Goal: Information Seeking & Learning: Compare options

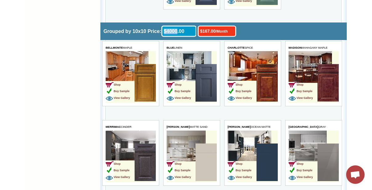
scroll to position [1654, 0]
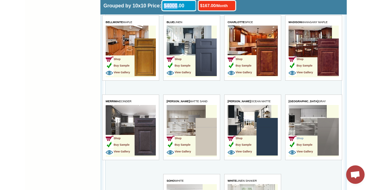
click at [301, 137] on span "Shop" at bounding box center [295, 138] width 15 height 3
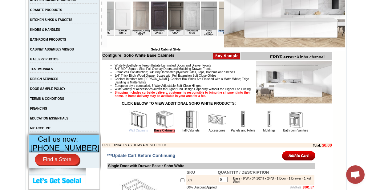
scroll to position [0, 666]
click at [129, 132] on link "Wall Cabinets" at bounding box center [138, 130] width 19 height 3
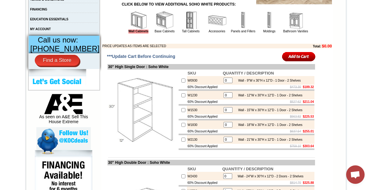
scroll to position [252, 0]
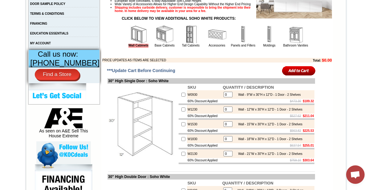
scroll to position [224, 0]
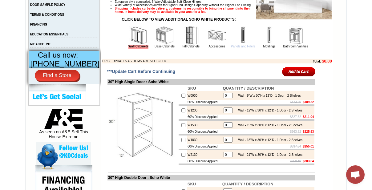
click at [236, 49] on td "Panels and Fillers" at bounding box center [243, 37] width 26 height 23
click at [236, 48] on link "Panels and Fillers" at bounding box center [243, 46] width 24 height 3
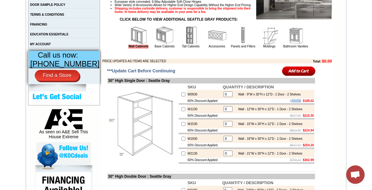
drag, startPoint x: 287, startPoint y: 111, endPoint x: 295, endPoint y: 111, distance: 8.3
click at [295, 103] on td "$473.30 $188.62" at bounding box center [268, 101] width 92 height 5
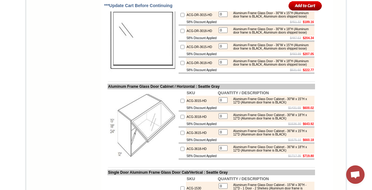
scroll to position [2745, 0]
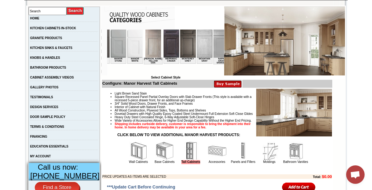
scroll to position [0, 635]
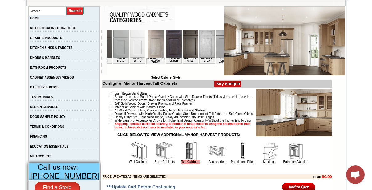
click at [234, 42] on img at bounding box center [242, 44] width 16 height 28
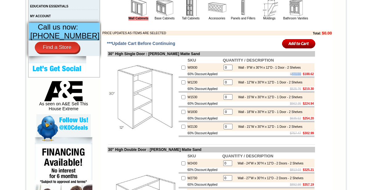
drag, startPoint x: 294, startPoint y: 83, endPoint x: 247, endPoint y: 1, distance: 94.1
click at [295, 76] on s "$471.56" at bounding box center [295, 73] width 11 height 3
drag, startPoint x: 238, startPoint y: 26, endPoint x: 258, endPoint y: 61, distance: 41.0
click at [238, 20] on link "Panels and Fillers" at bounding box center [243, 18] width 24 height 3
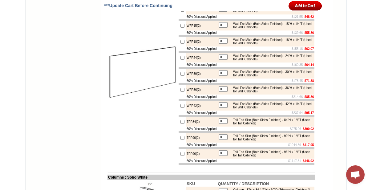
scroll to position [1036, 0]
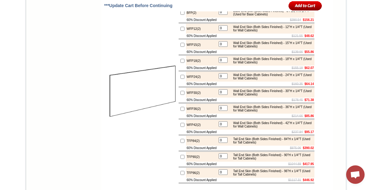
click at [186, 18] on td "BFP(2)" at bounding box center [201, 13] width 31 height 10
copy td "BFP"
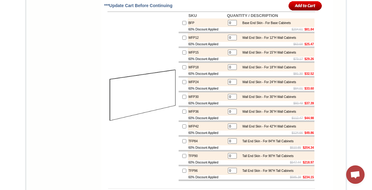
scroll to position [868, 0]
